Goal: Task Accomplishment & Management: Manage account settings

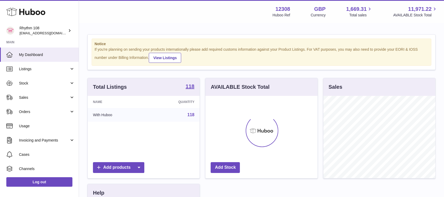
scroll to position [82, 112]
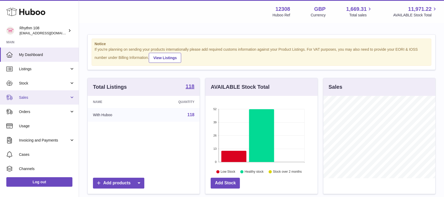
click at [46, 94] on link "Sales" at bounding box center [39, 97] width 79 height 14
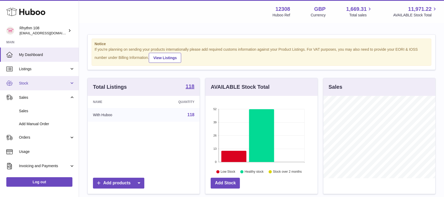
click at [25, 84] on span "Stock" at bounding box center [44, 83] width 50 height 5
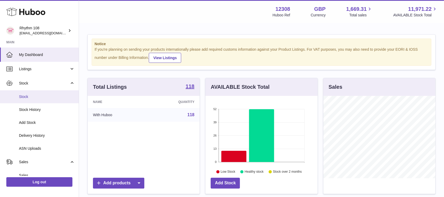
click at [27, 98] on span "Stock" at bounding box center [47, 96] width 56 height 5
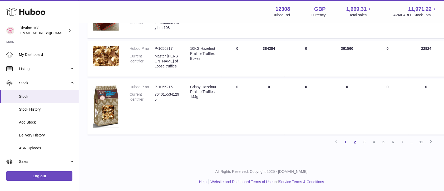
click at [355, 141] on link "2" at bounding box center [354, 141] width 9 height 9
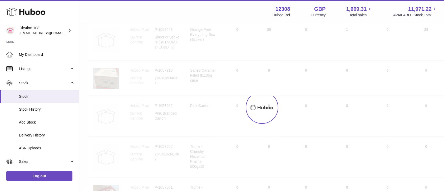
scroll to position [23, 0]
